Goal: Obtain resource: Obtain resource

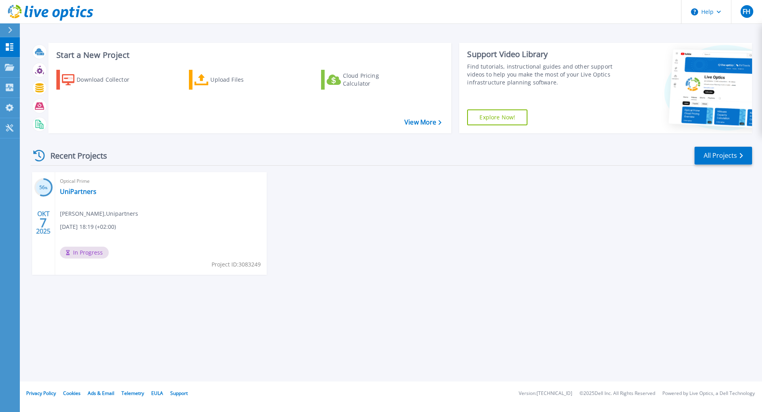
click at [41, 187] on h3 "56 %" at bounding box center [43, 187] width 19 height 9
click at [11, 70] on icon at bounding box center [10, 67] width 10 height 7
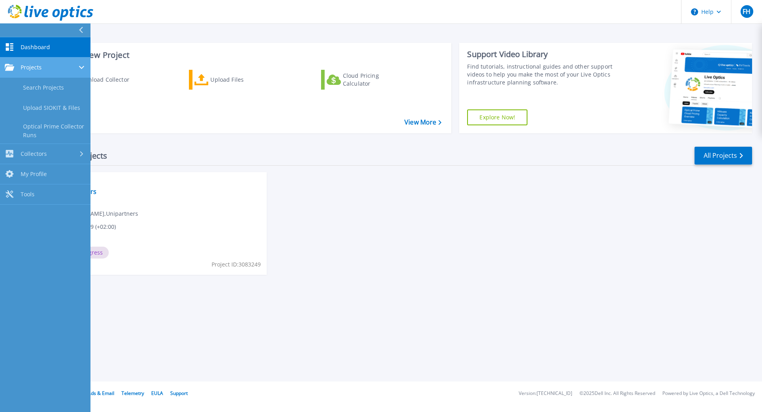
click at [11, 70] on icon at bounding box center [10, 67] width 10 height 7
click at [42, 68] on div "Projects" at bounding box center [45, 67] width 81 height 7
click at [38, 90] on link "Search Projects" at bounding box center [45, 88] width 91 height 20
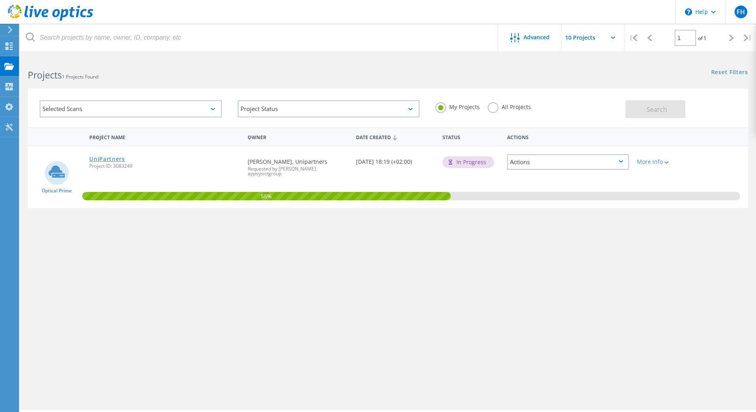
click at [114, 160] on link "UniPartners" at bounding box center [107, 159] width 36 height 6
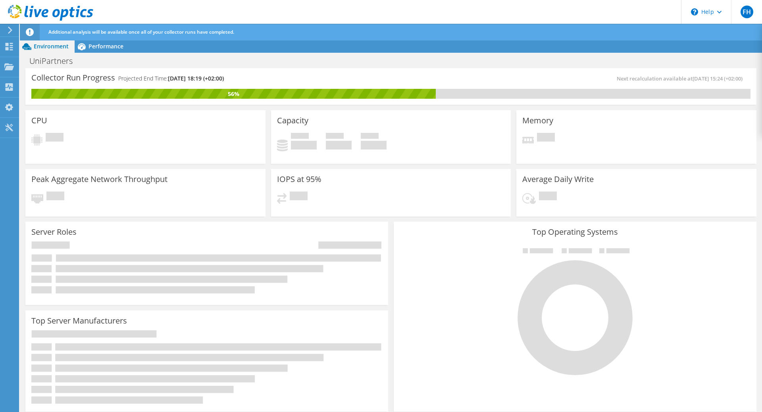
click at [455, 316] on div at bounding box center [575, 312] width 351 height 134
drag, startPoint x: 218, startPoint y: 37, endPoint x: 258, endPoint y: 41, distance: 40.3
click at [231, 38] on div "Additional analysis will be available once all of your collector runs have comp…" at bounding box center [405, 32] width 718 height 17
click at [271, 39] on div "Additional analysis will be available once all of your collector runs have comp…" at bounding box center [405, 32] width 718 height 17
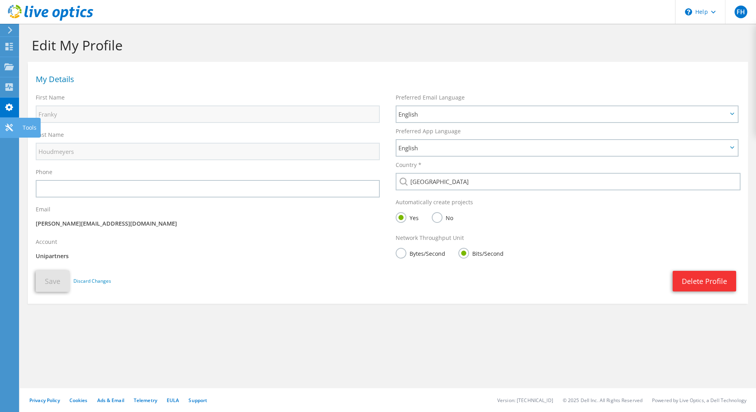
click at [10, 130] on icon at bounding box center [9, 128] width 10 height 8
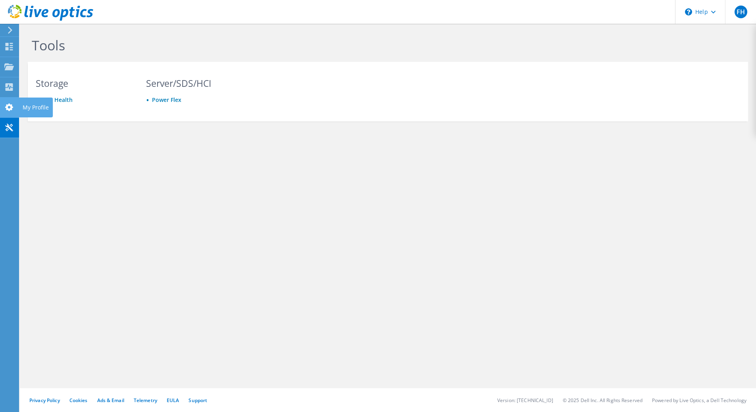
click at [10, 108] on use at bounding box center [9, 108] width 8 height 8
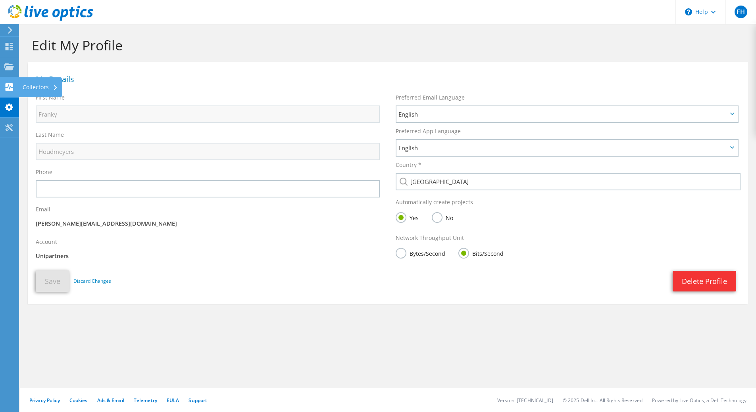
click at [10, 92] on div at bounding box center [9, 88] width 10 height 9
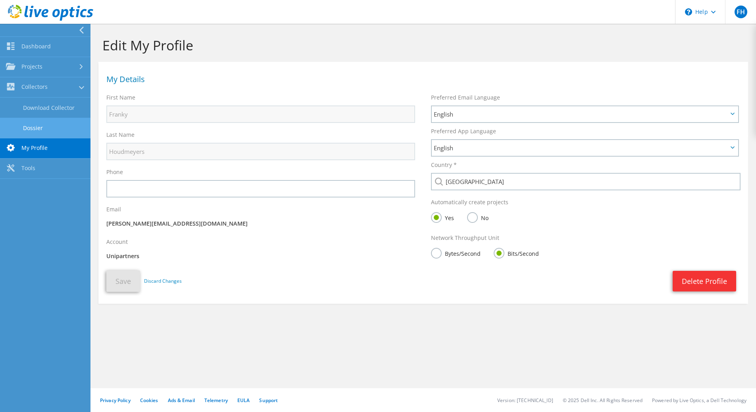
click at [40, 127] on link "Dossier" at bounding box center [45, 128] width 91 height 20
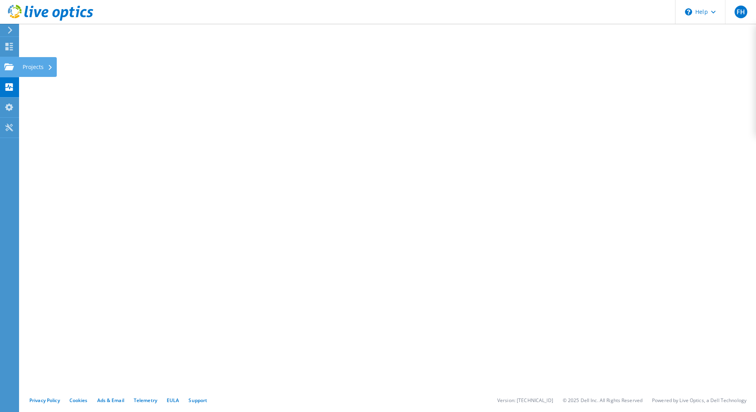
click at [8, 68] on use at bounding box center [9, 66] width 10 height 7
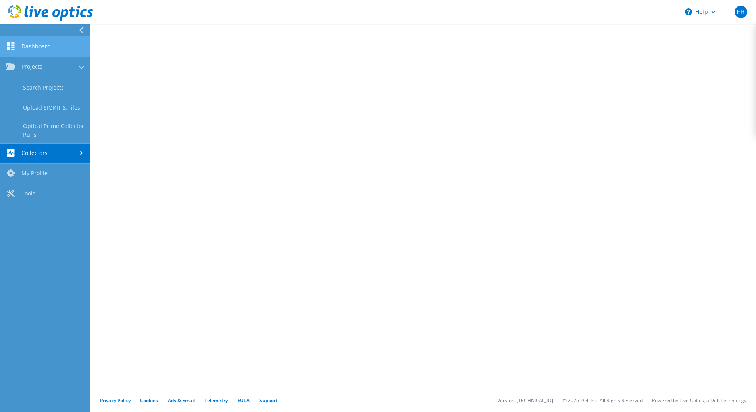
click at [34, 50] on link "Dashboard" at bounding box center [45, 47] width 91 height 20
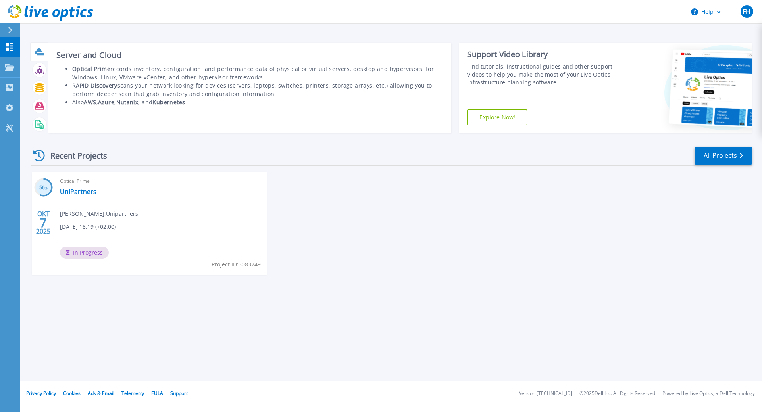
click at [42, 57] on div at bounding box center [40, 52] width 14 height 14
click at [39, 50] on icon at bounding box center [39, 51] width 8 height 6
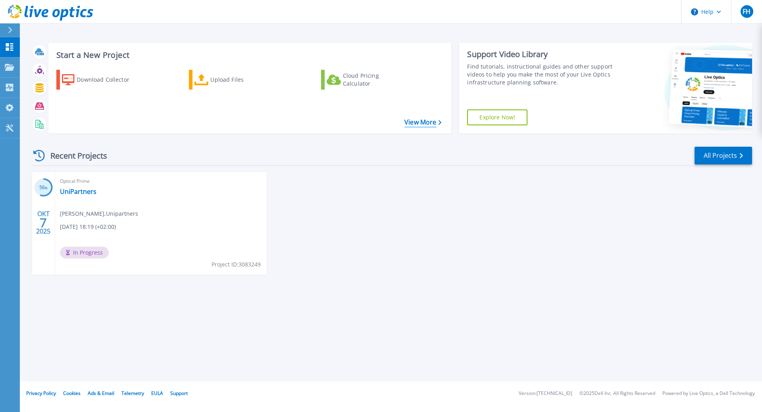
click at [419, 123] on link "View More" at bounding box center [422, 123] width 37 height 8
click at [353, 80] on div "Cloud Pricing Calculator" at bounding box center [375, 80] width 64 height 16
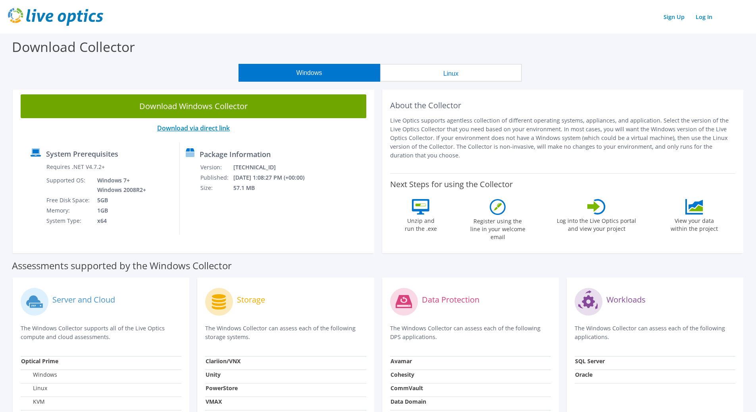
click at [186, 129] on link "Download via direct link" at bounding box center [193, 128] width 73 height 9
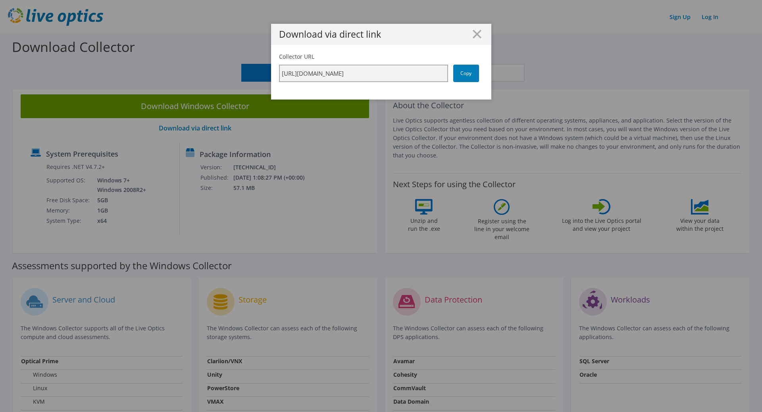
click at [372, 72] on input "https://app.liveoptics.com/collector/direct?request=77d1c35d-c330-48fd-8abd-a3b…" at bounding box center [363, 73] width 169 height 17
click at [468, 77] on link "Copy" at bounding box center [466, 73] width 26 height 17
click at [463, 74] on link "Copy" at bounding box center [466, 73] width 26 height 17
click at [476, 35] on line at bounding box center [477, 34] width 8 height 8
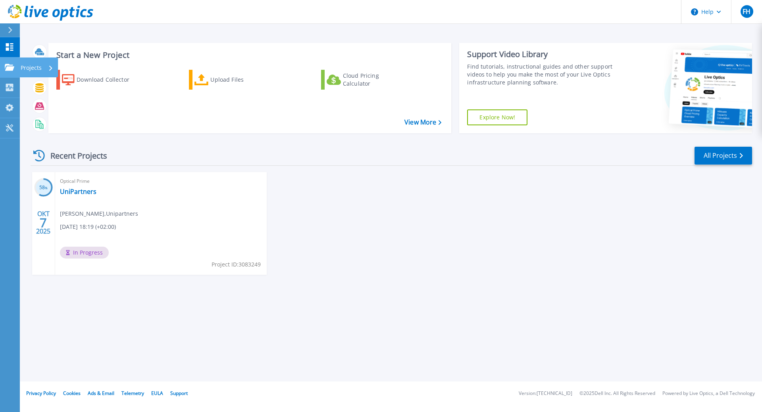
click at [11, 70] on icon at bounding box center [10, 67] width 10 height 7
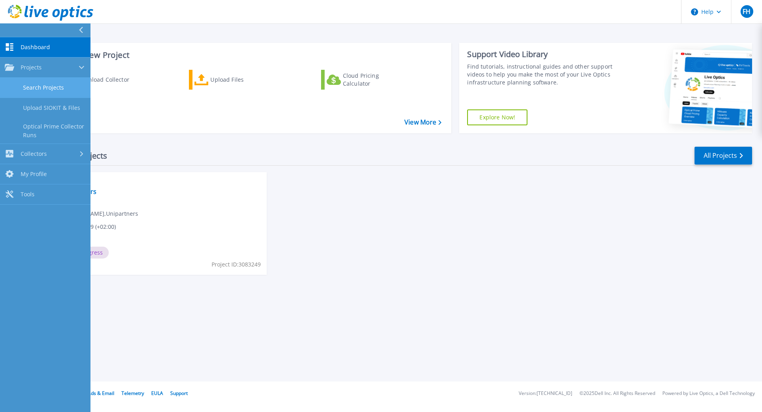
click at [48, 90] on link "Search Projects" at bounding box center [45, 88] width 91 height 20
